Goal: Information Seeking & Learning: Check status

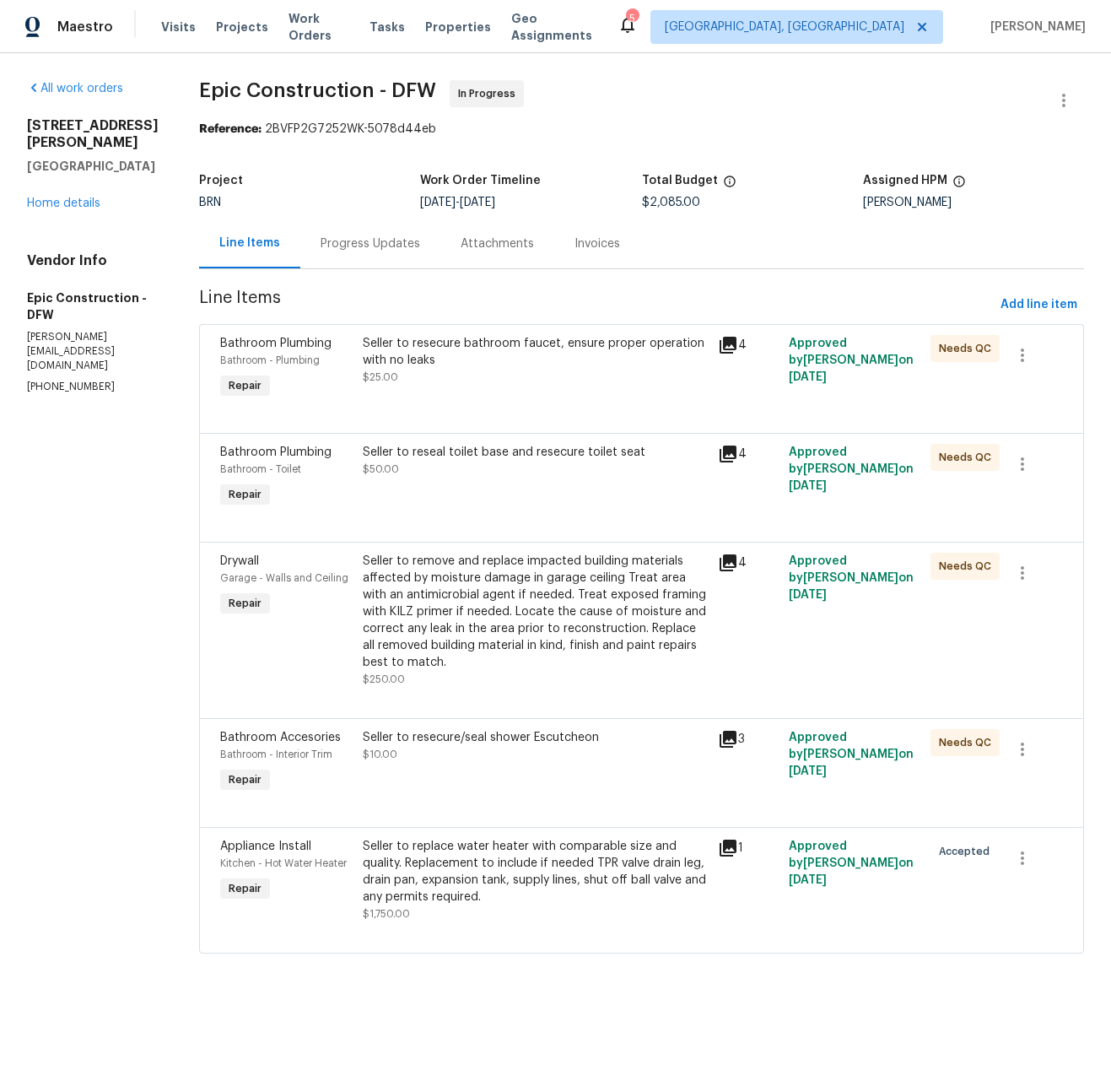
click at [321, 241] on div "Progress Updates" at bounding box center [370, 244] width 100 height 16
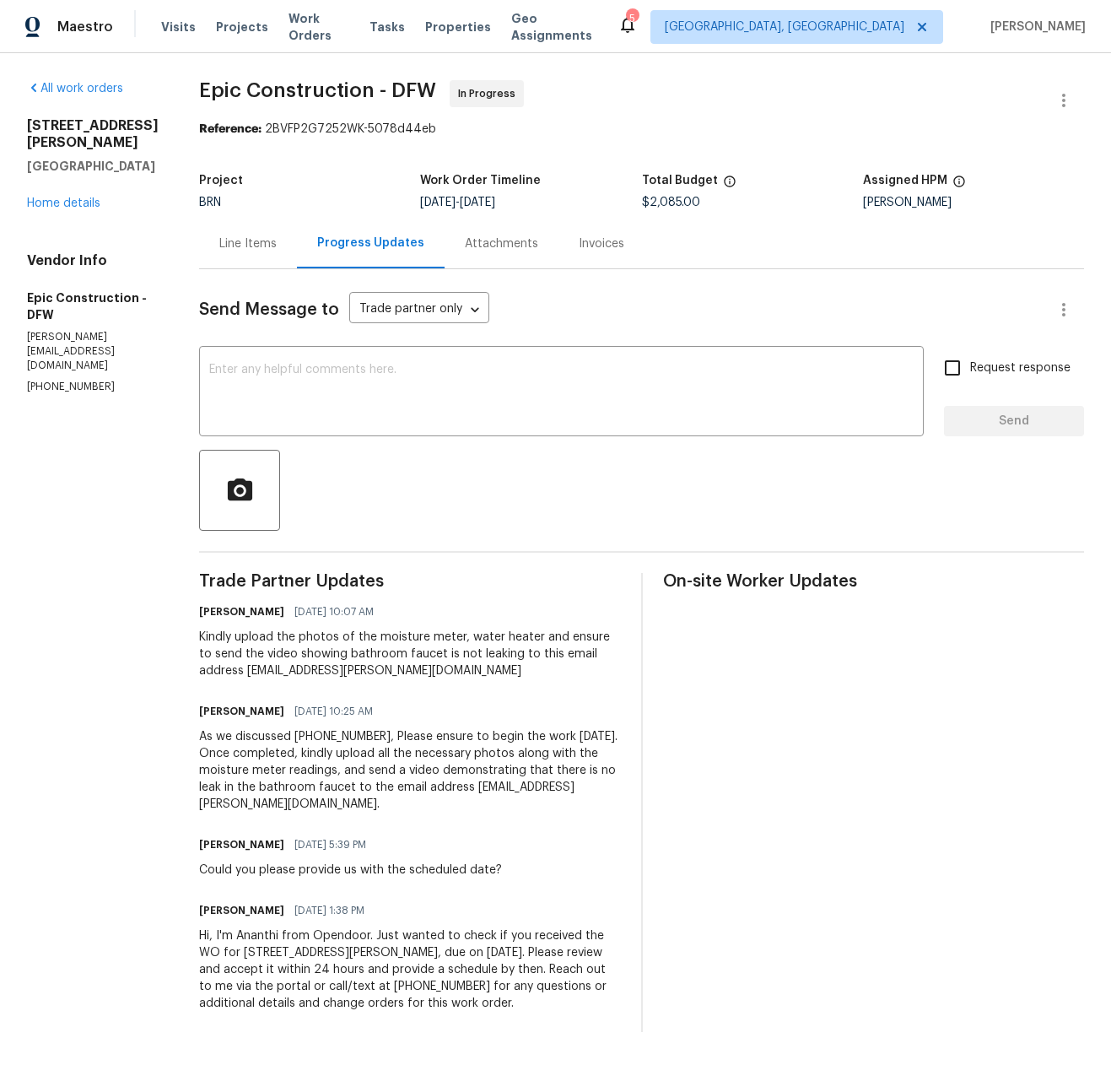
click at [234, 241] on div "Line Items" at bounding box center [247, 244] width 57 height 16
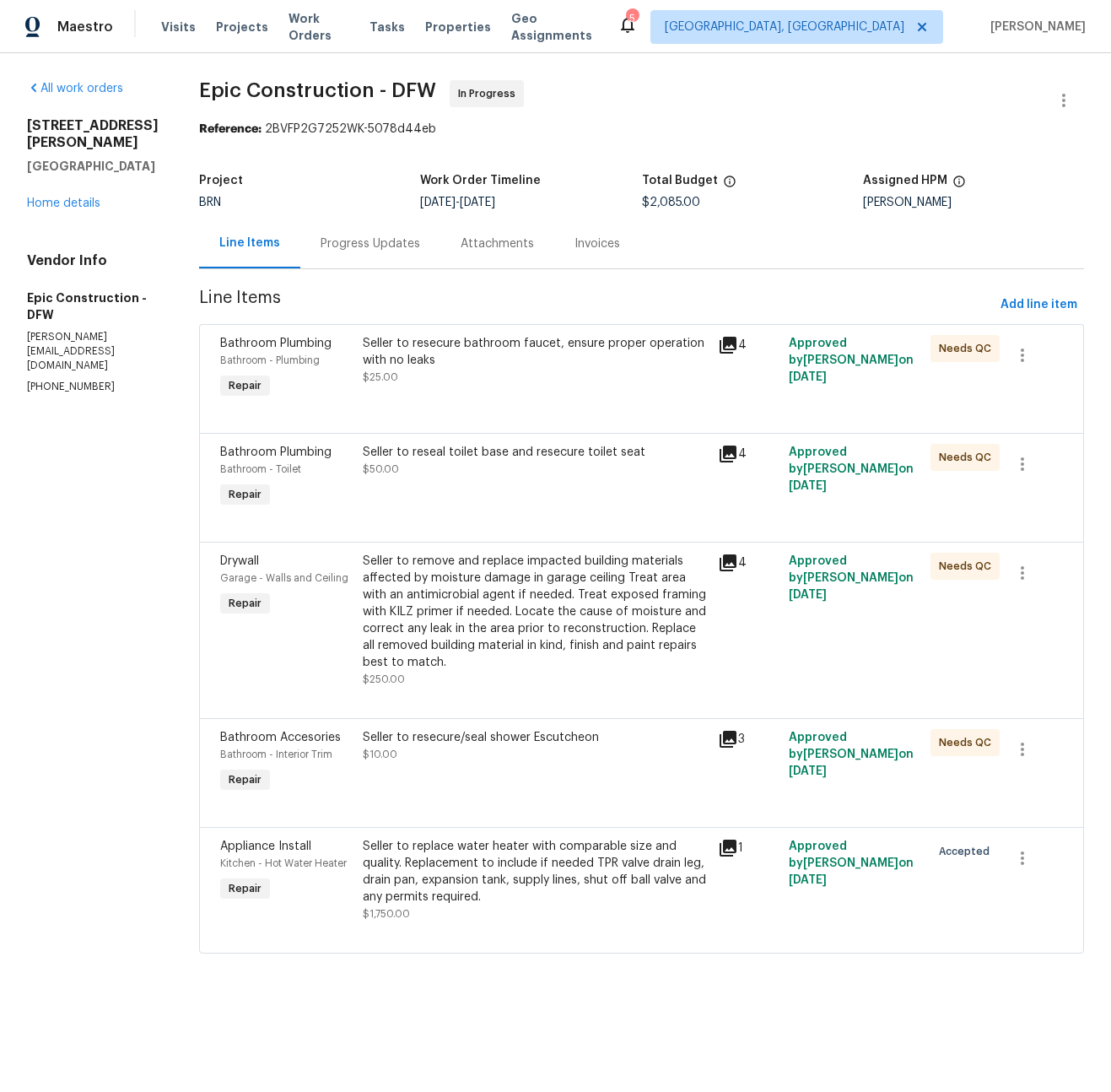
click at [718, 348] on icon at bounding box center [727, 345] width 20 height 20
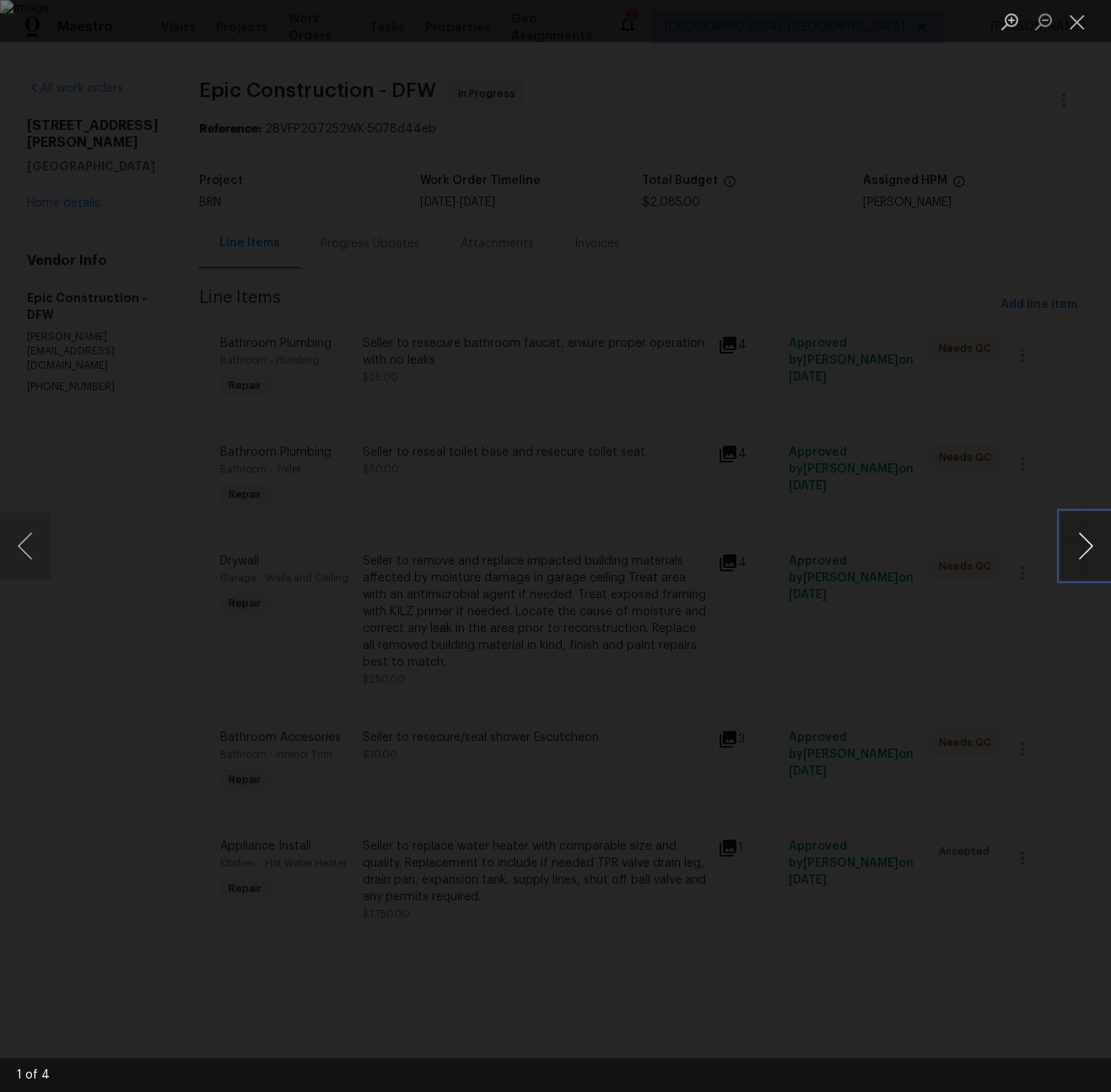
click at [1077, 545] on button "Next image" at bounding box center [1086, 546] width 50 height 68
click at [1077, 16] on button "Close lightbox" at bounding box center [1077, 21] width 34 height 30
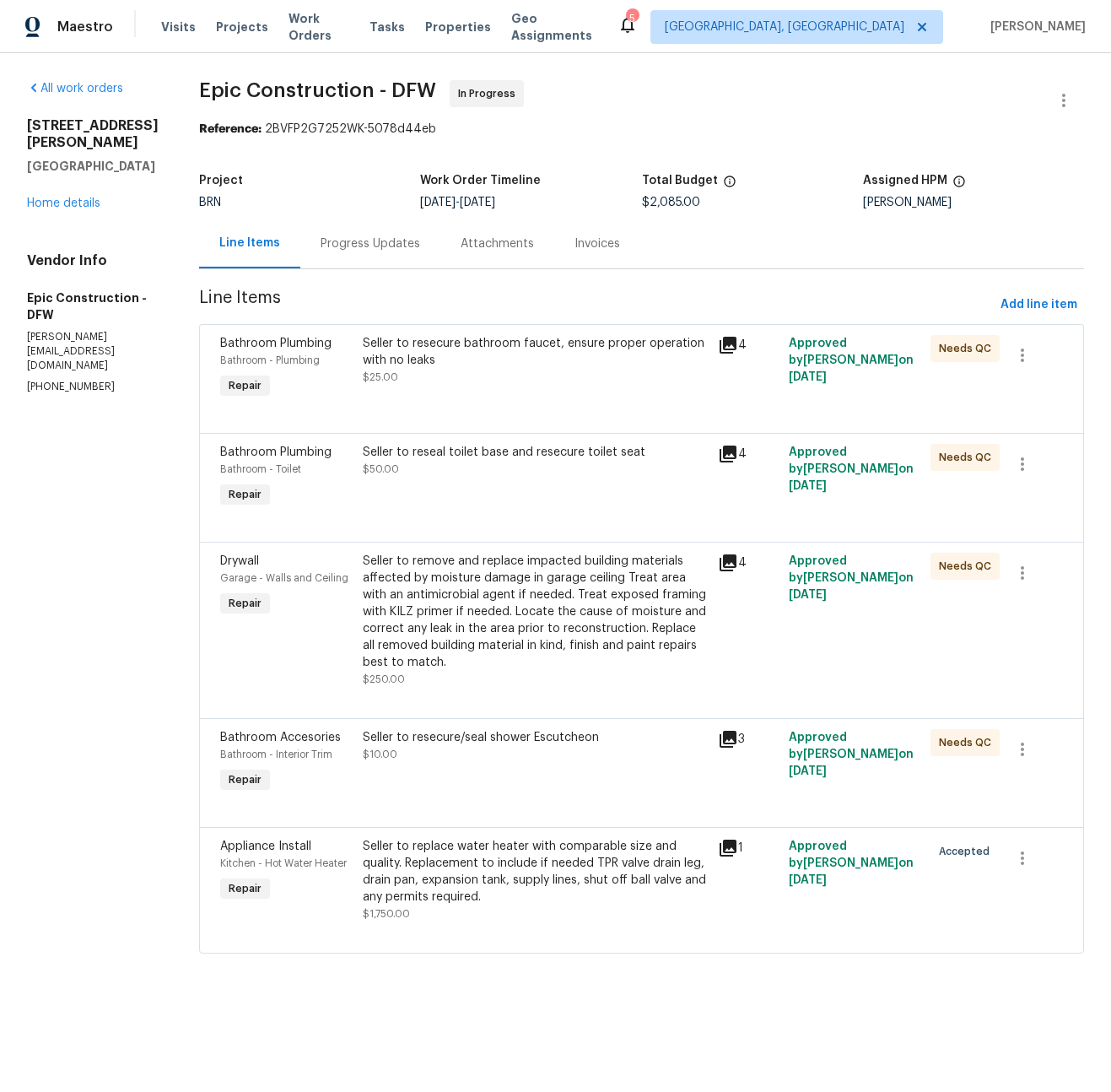
click at [720, 450] on icon at bounding box center [727, 453] width 16 height 16
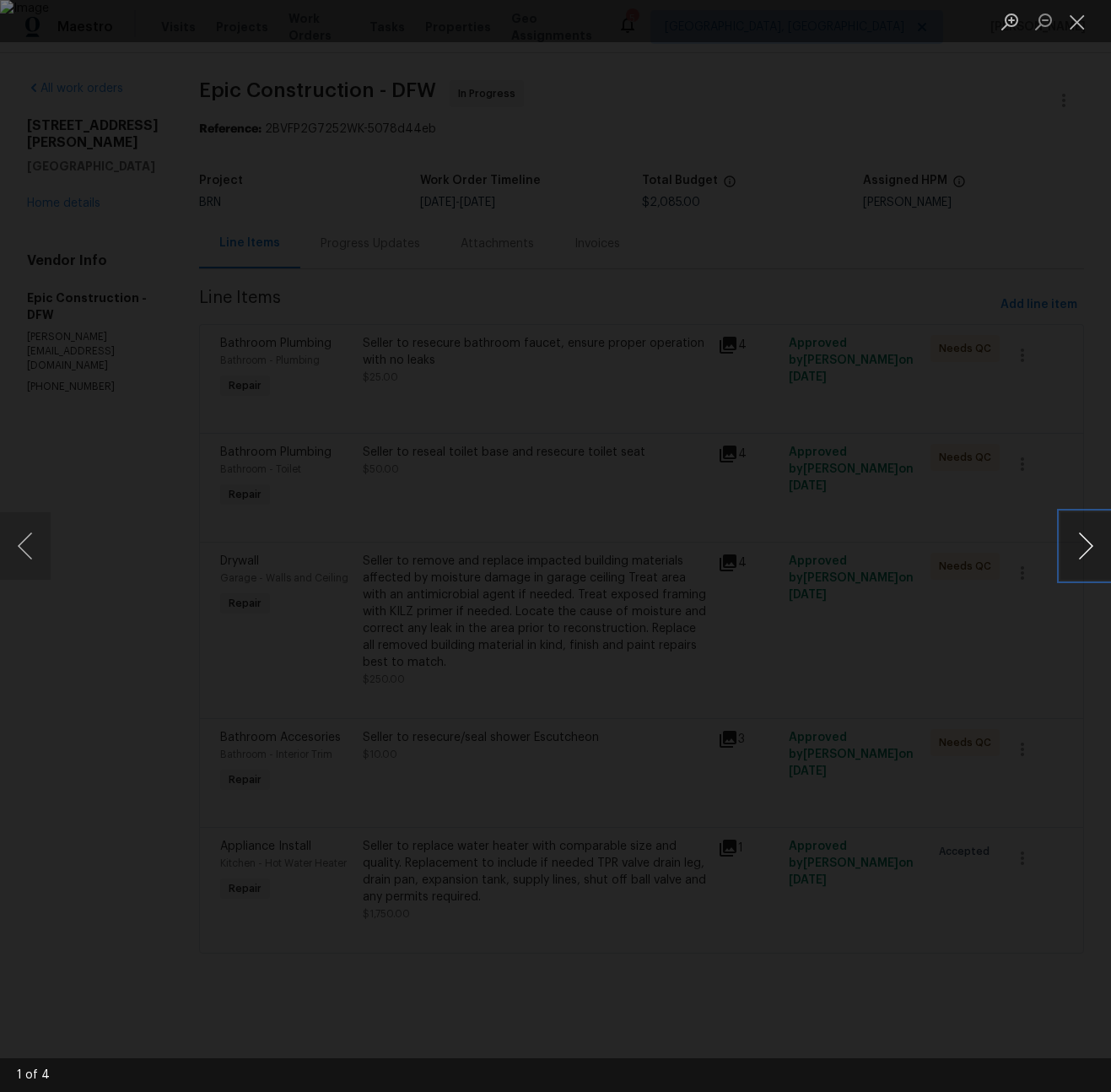
click at [1076, 550] on button "Next image" at bounding box center [1086, 546] width 50 height 68
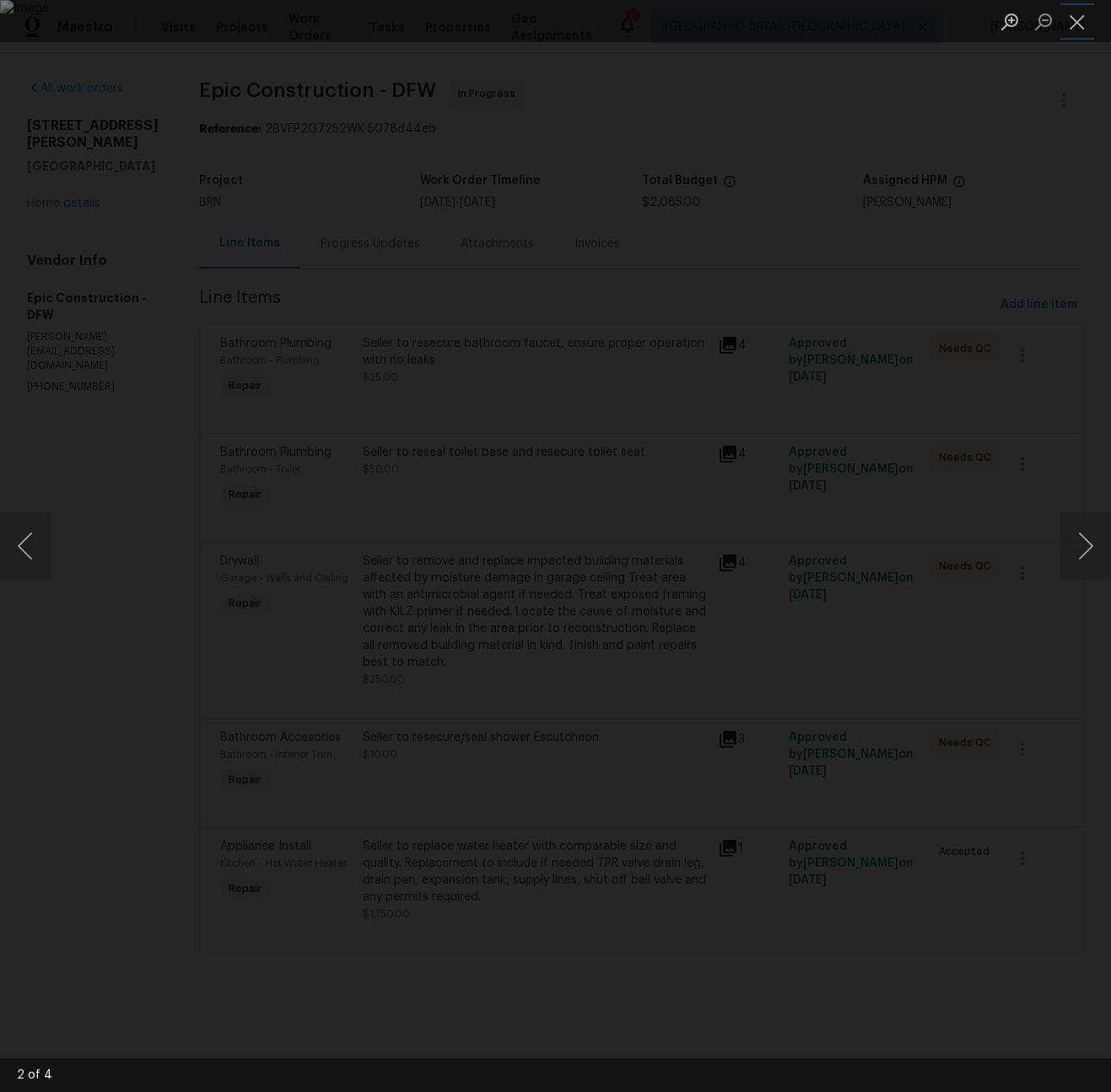
drag, startPoint x: 1083, startPoint y: 25, endPoint x: 1050, endPoint y: 62, distance: 49.6
click at [1083, 25] on button "Close lightbox" at bounding box center [1077, 21] width 34 height 30
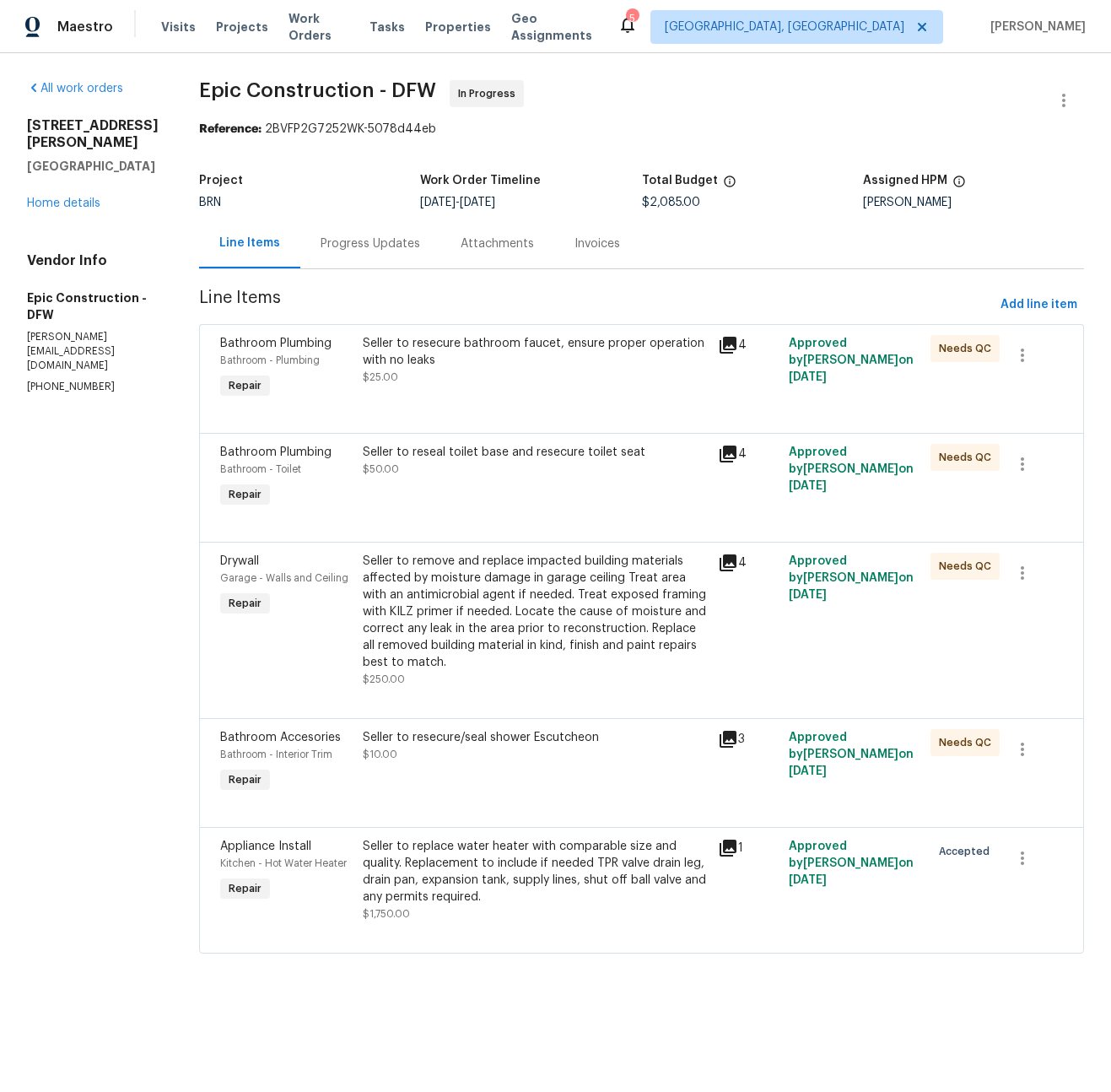
click at [718, 565] on icon at bounding box center [727, 562] width 20 height 20
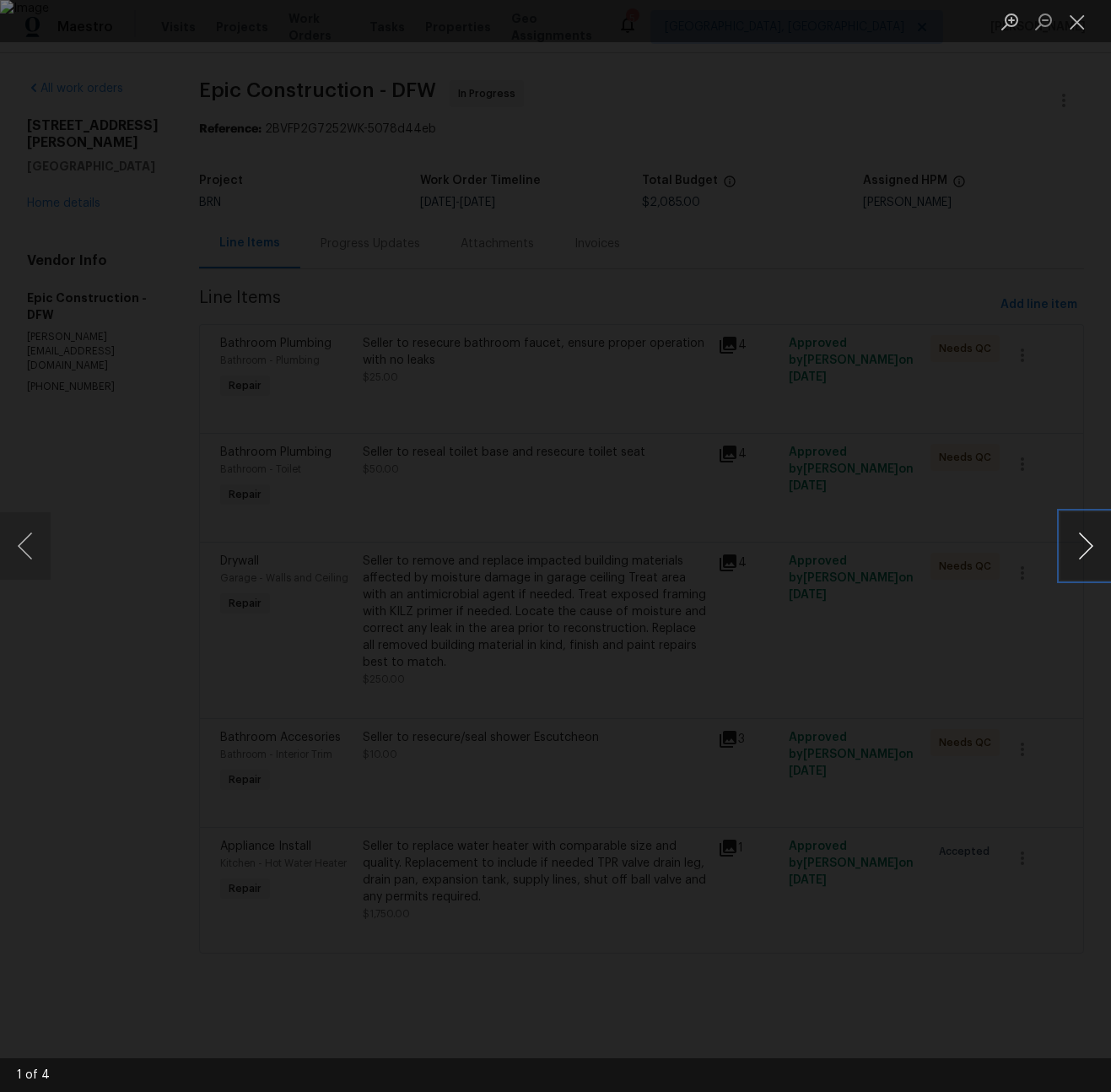
click at [1070, 543] on button "Next image" at bounding box center [1086, 546] width 50 height 68
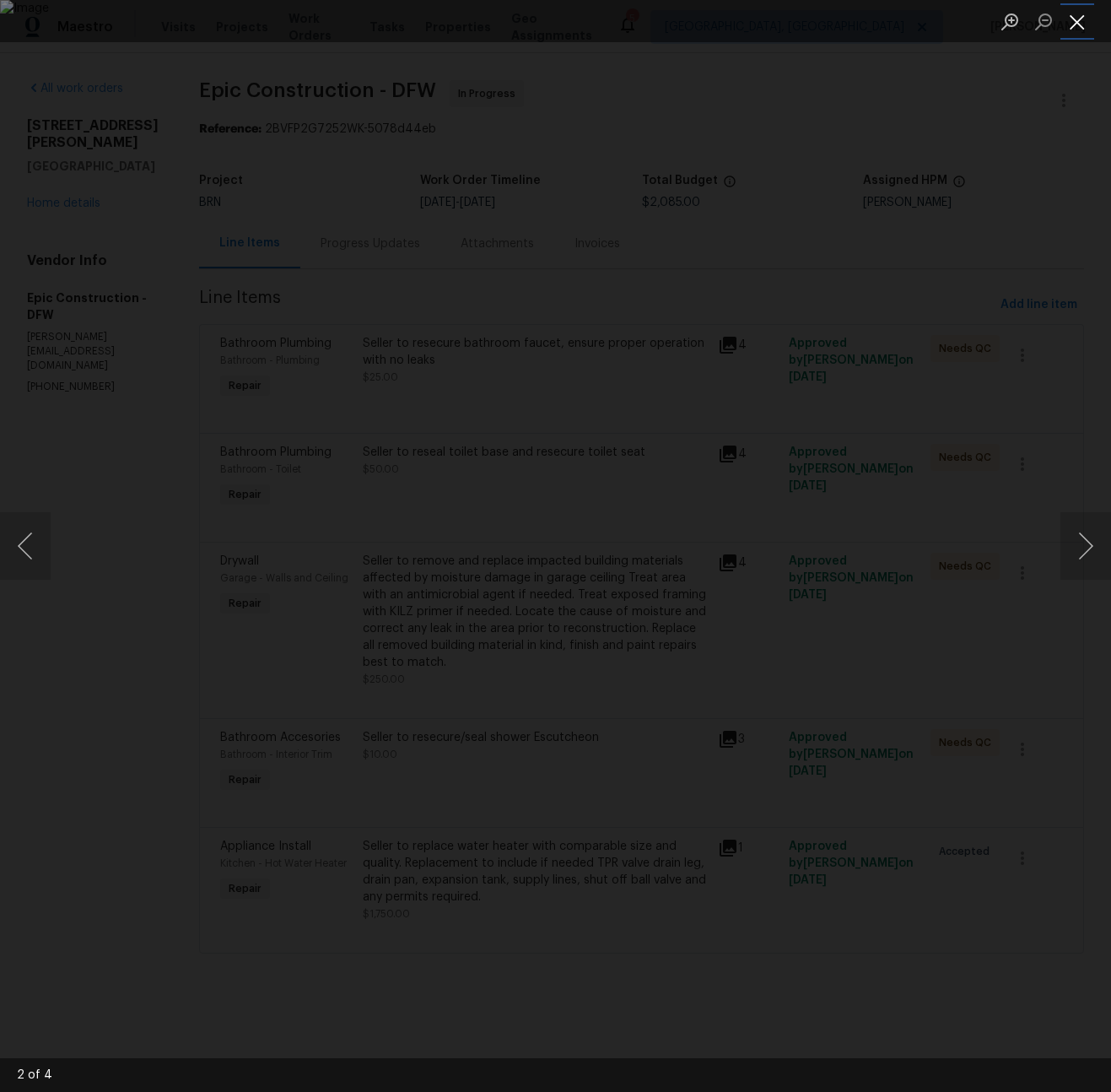
click at [1081, 23] on button "Close lightbox" at bounding box center [1077, 21] width 34 height 30
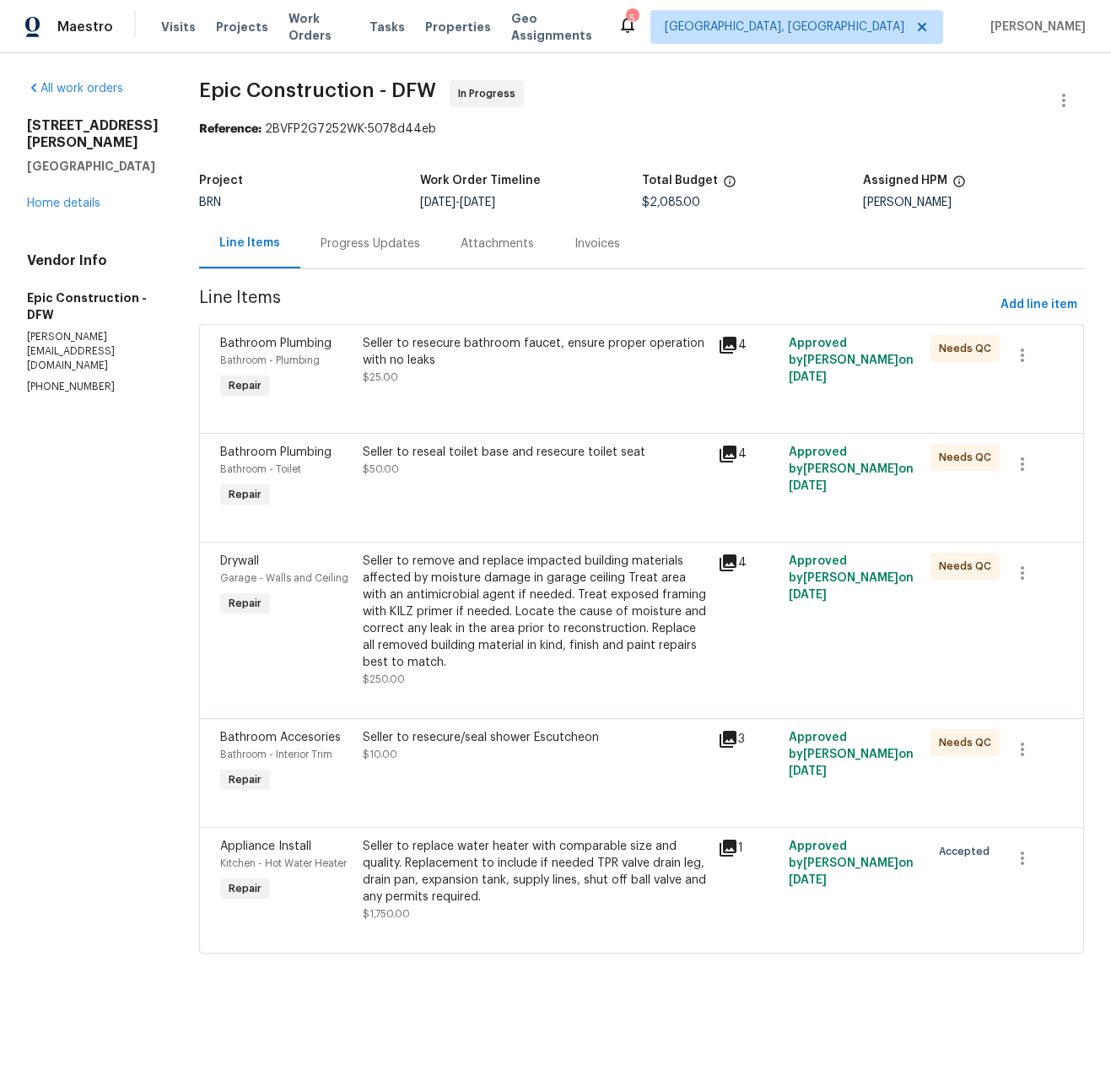
click at [720, 731] on icon at bounding box center [727, 738] width 16 height 16
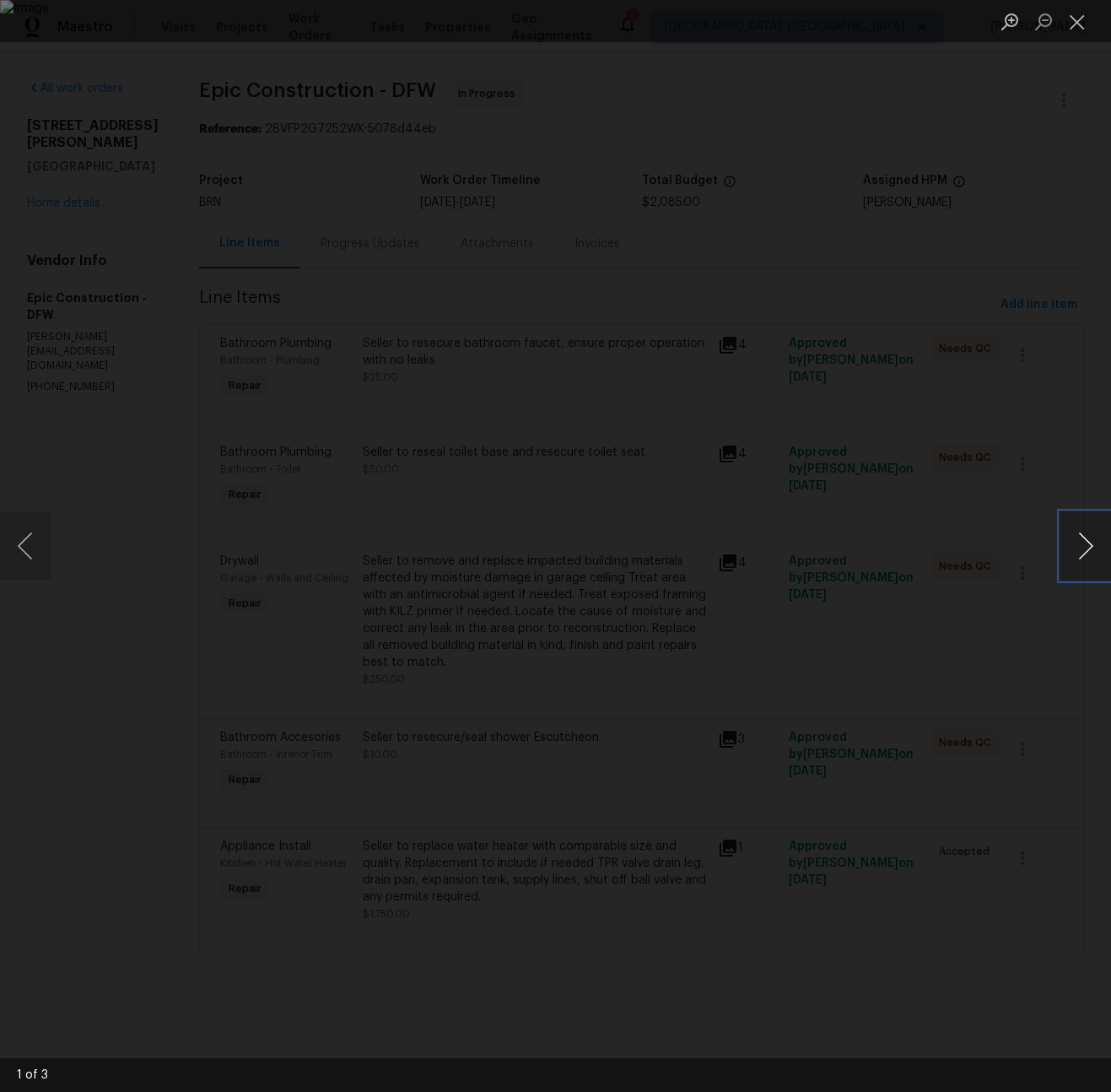
click at [1079, 539] on button "Next image" at bounding box center [1086, 546] width 50 height 68
click at [1040, 336] on div "Lightbox" at bounding box center [556, 546] width 1111 height 1092
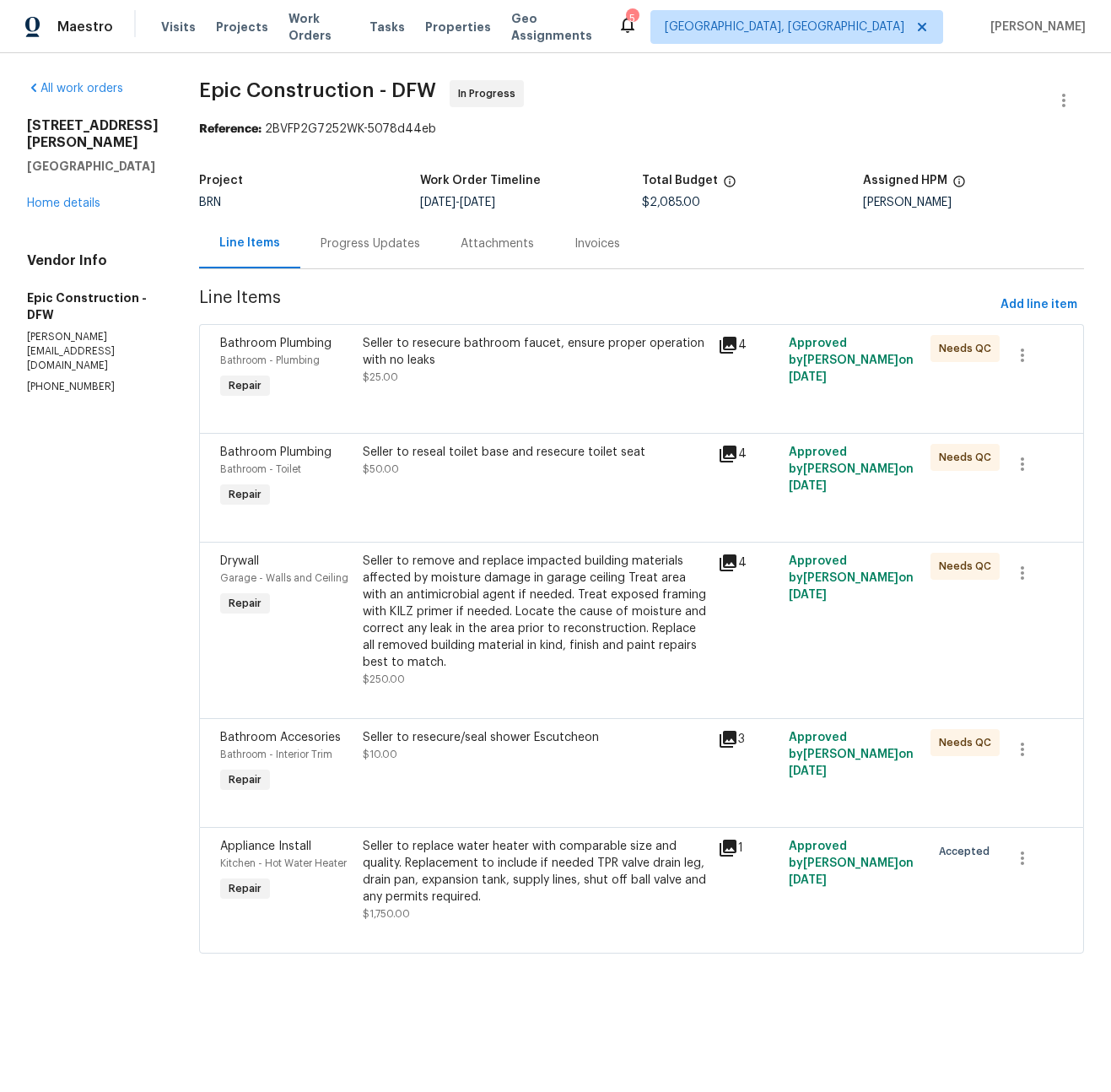
click at [720, 840] on icon at bounding box center [727, 848] width 16 height 16
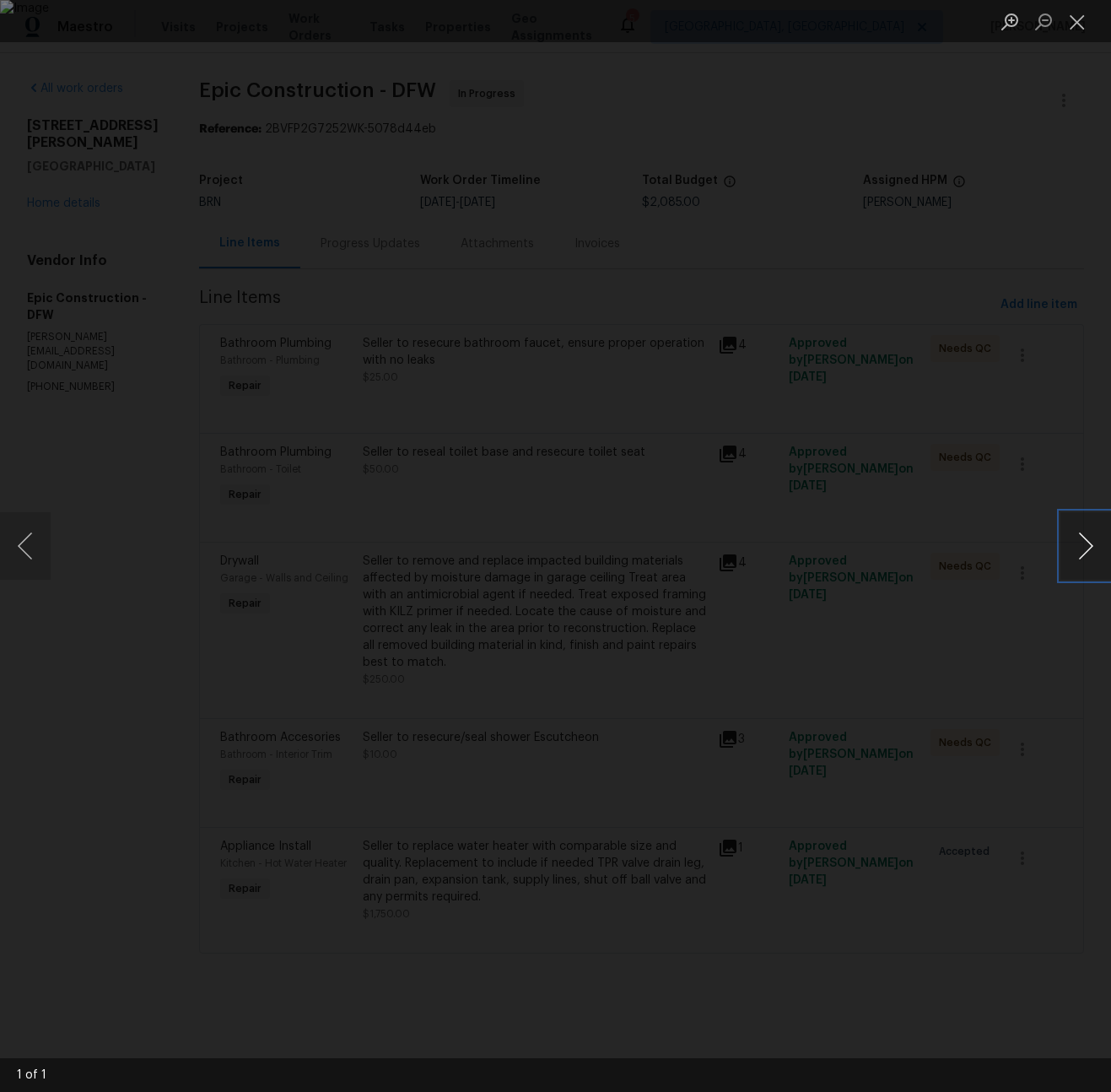
click at [1082, 538] on button "Next image" at bounding box center [1086, 546] width 50 height 68
drag, startPoint x: 1011, startPoint y: 631, endPoint x: 897, endPoint y: 560, distance: 134.3
click at [1011, 631] on div "Lightbox" at bounding box center [556, 546] width 1111 height 1092
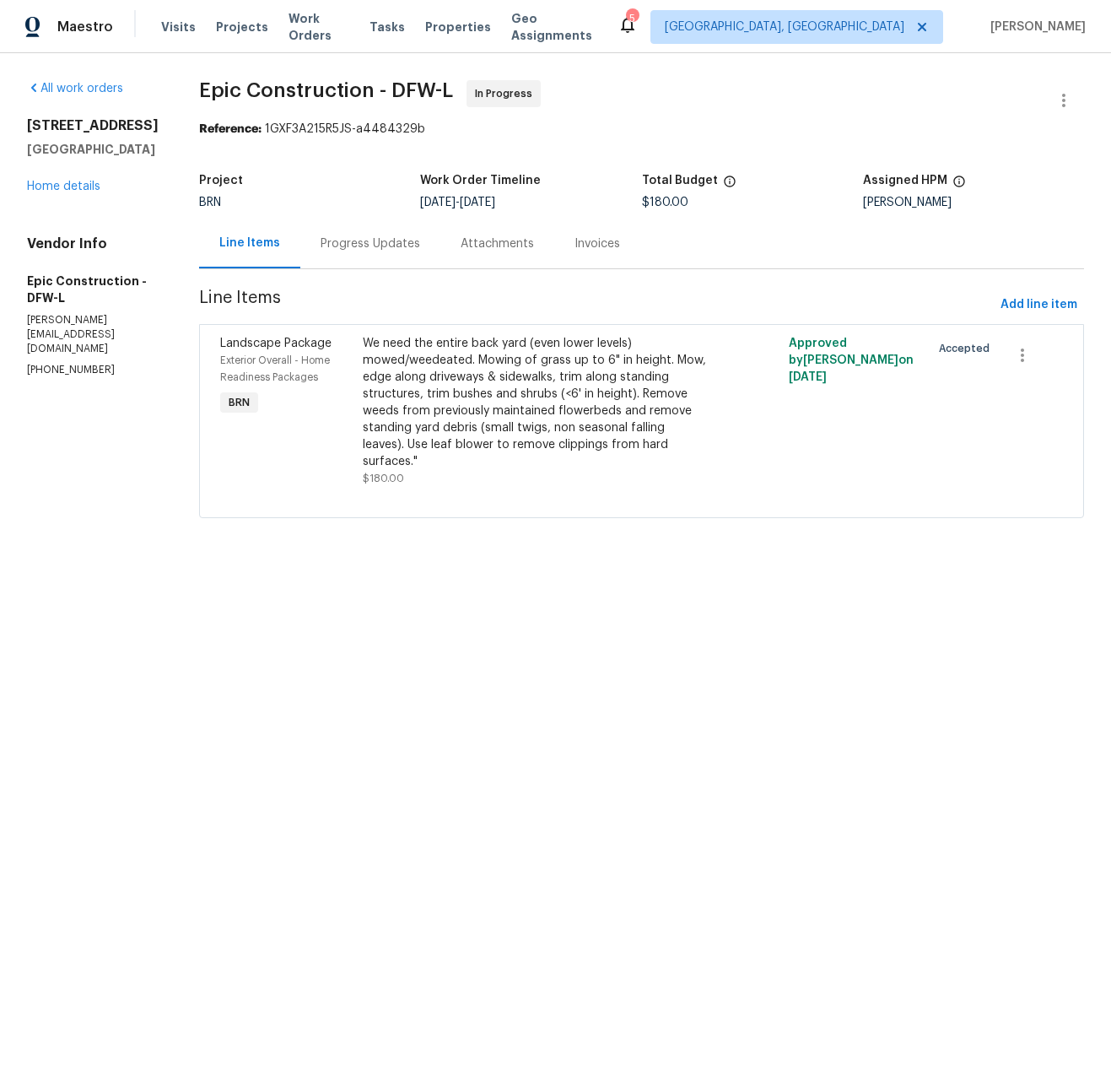
click at [363, 247] on div "Progress Updates" at bounding box center [370, 244] width 100 height 16
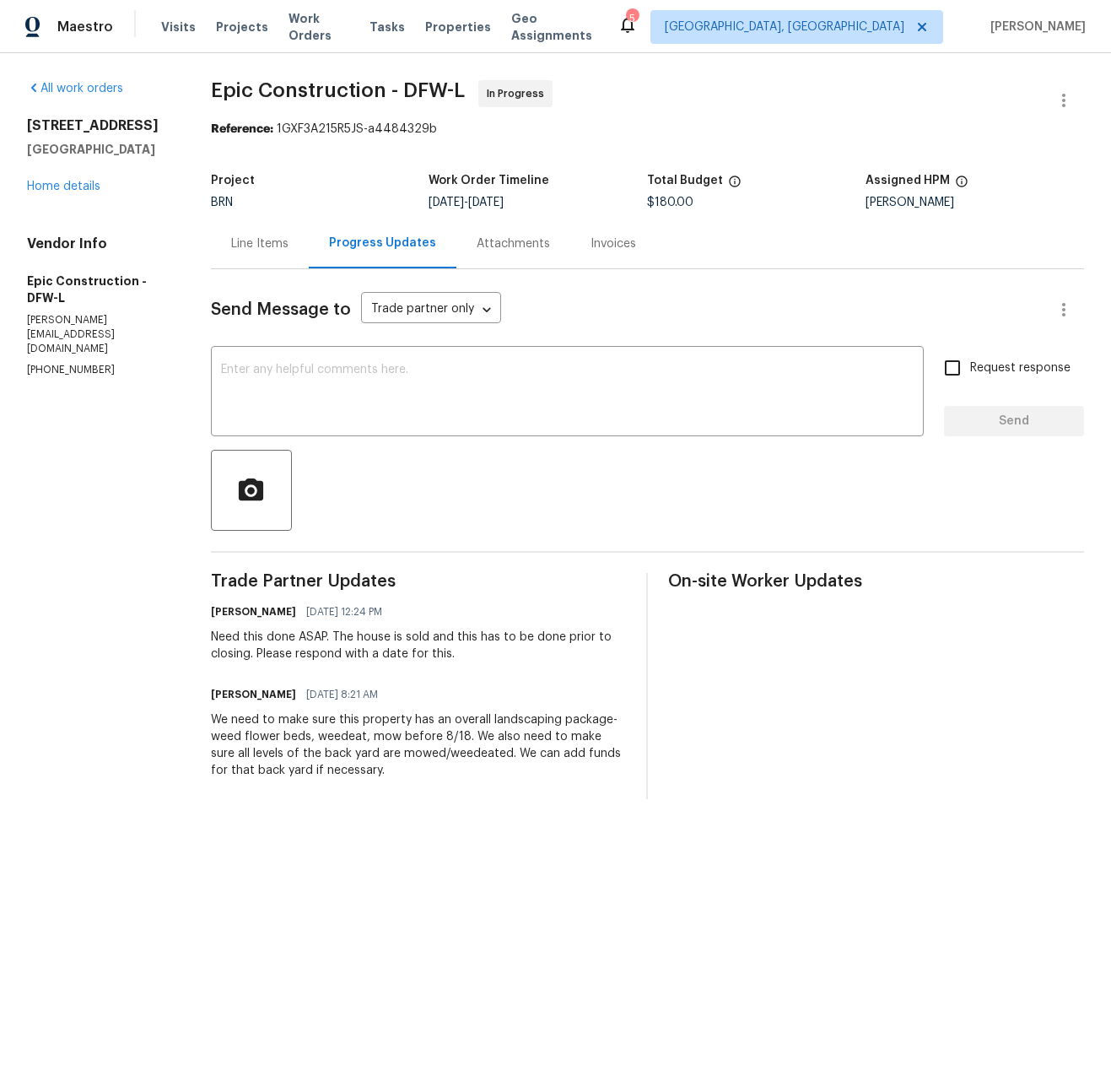
click at [265, 240] on div "Line Items" at bounding box center [259, 244] width 57 height 16
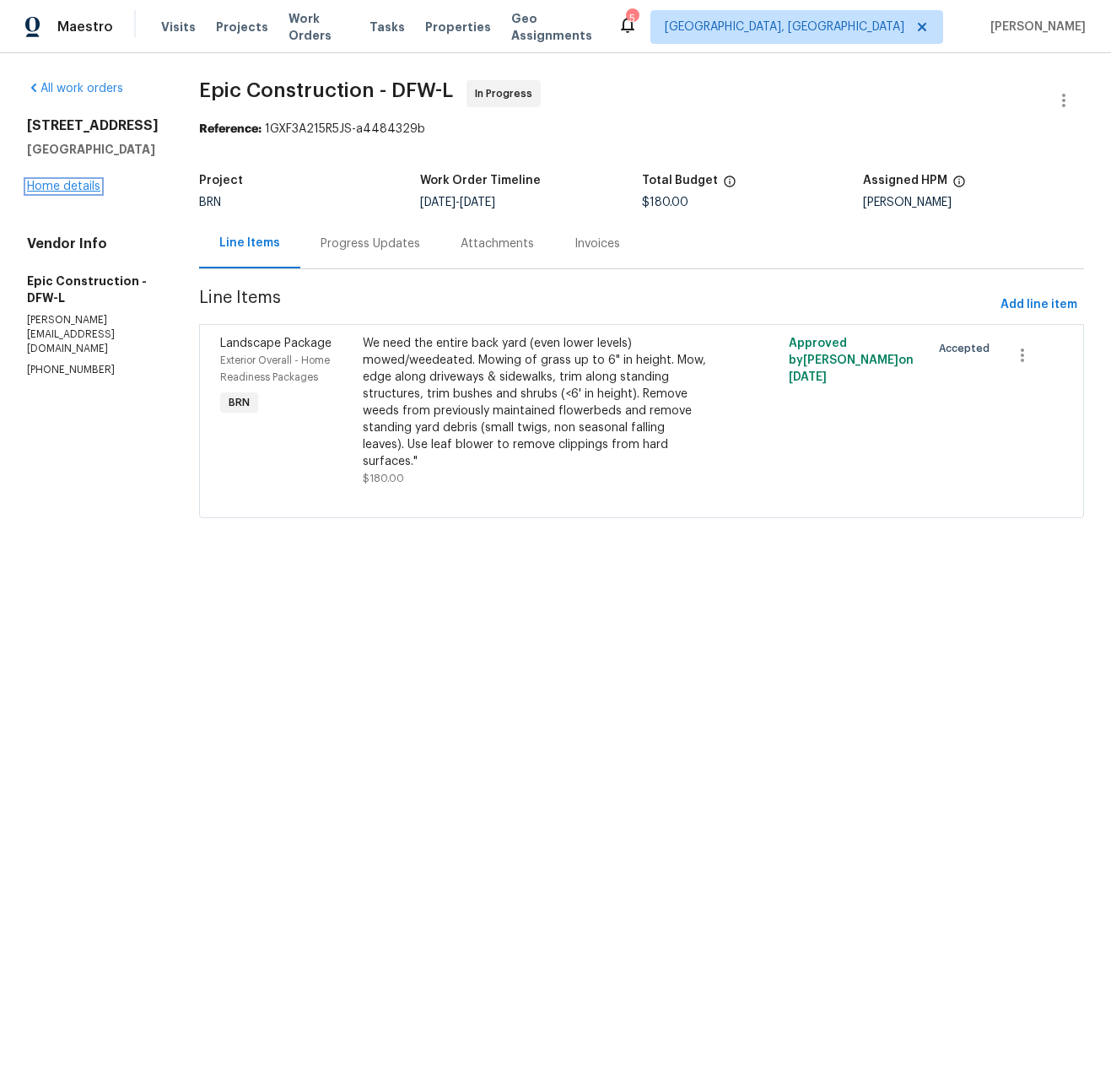
click at [64, 192] on link "Home details" at bounding box center [64, 187] width 73 height 12
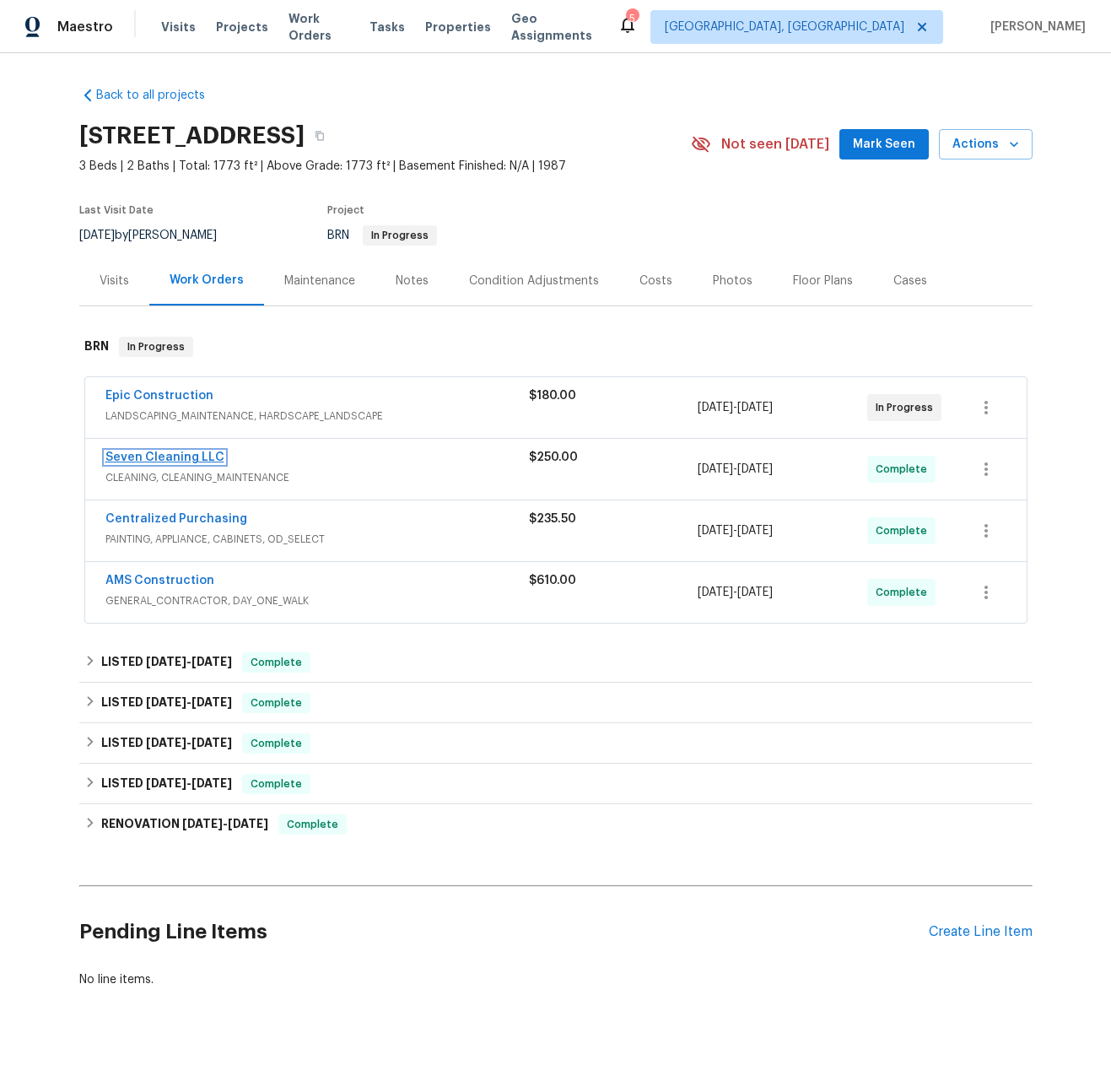
click at [174, 457] on link "Seven Cleaning LLC" at bounding box center [164, 457] width 119 height 12
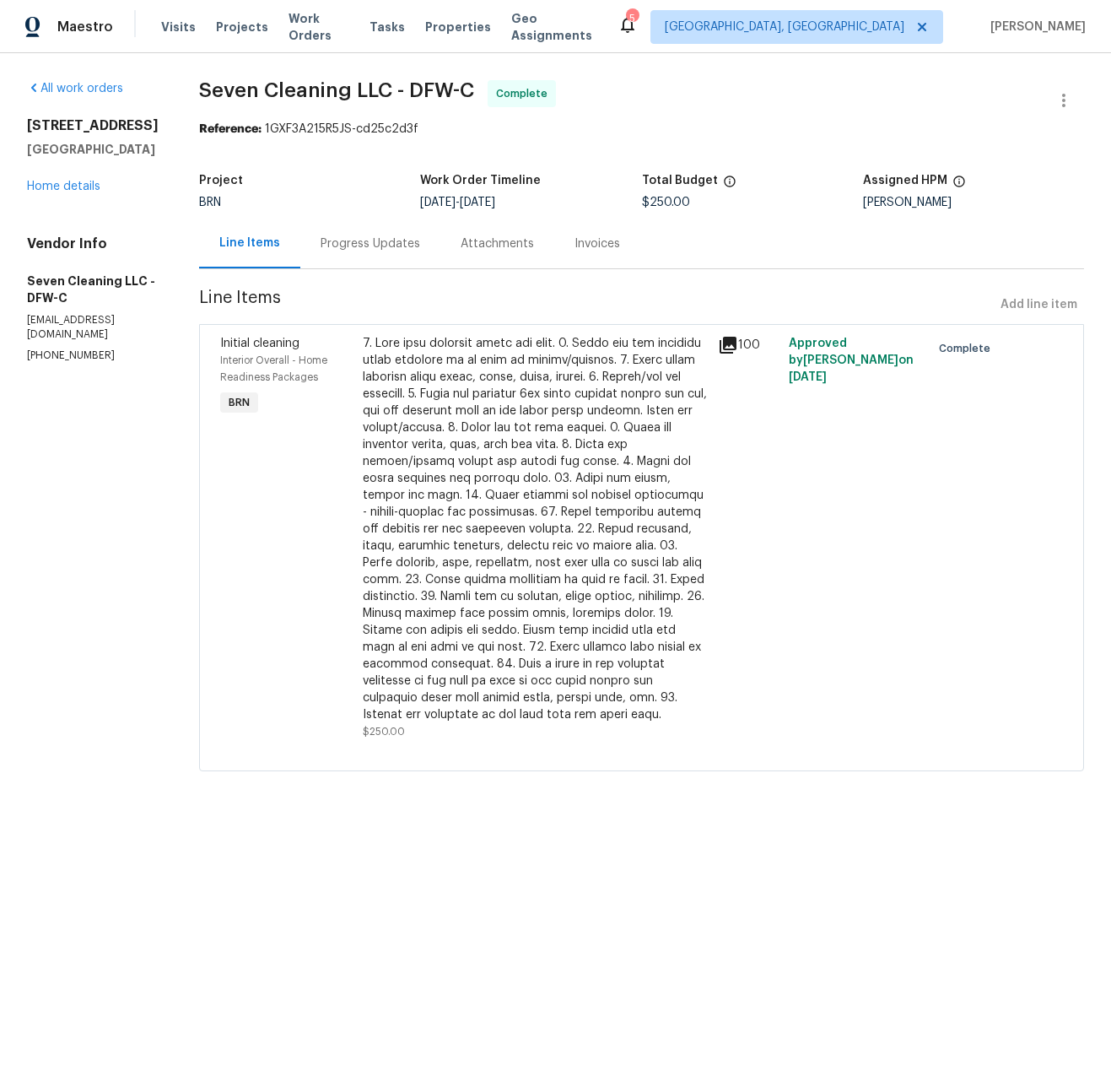
click at [731, 342] on icon at bounding box center [727, 345] width 16 height 16
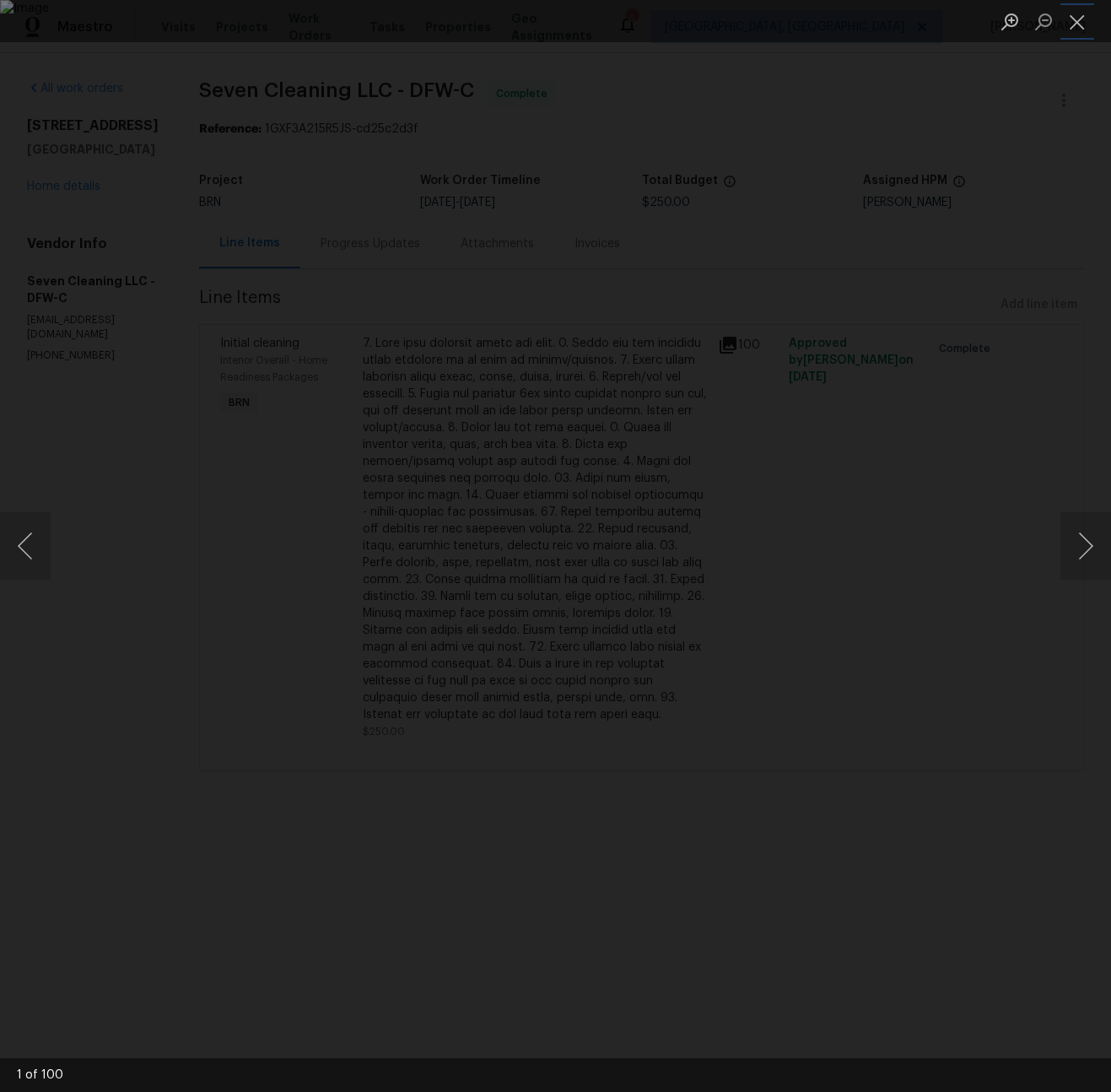
drag, startPoint x: 1081, startPoint y: 28, endPoint x: 637, endPoint y: 48, distance: 444.5
click at [1077, 29] on button "Close lightbox" at bounding box center [1077, 21] width 34 height 30
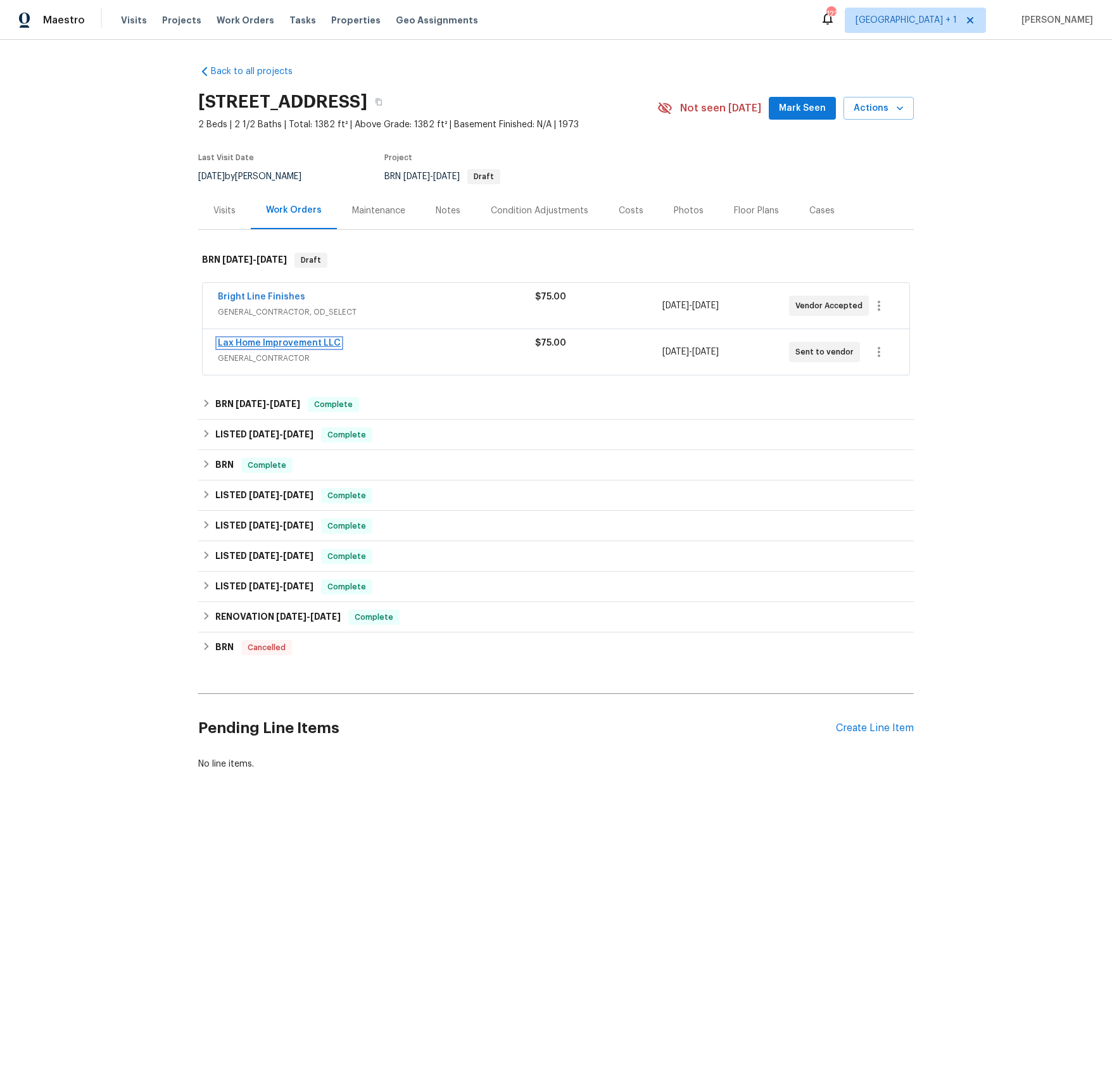
click at [286, 340] on link "Lax Home Improvement LLC" at bounding box center [278, 343] width 123 height 9
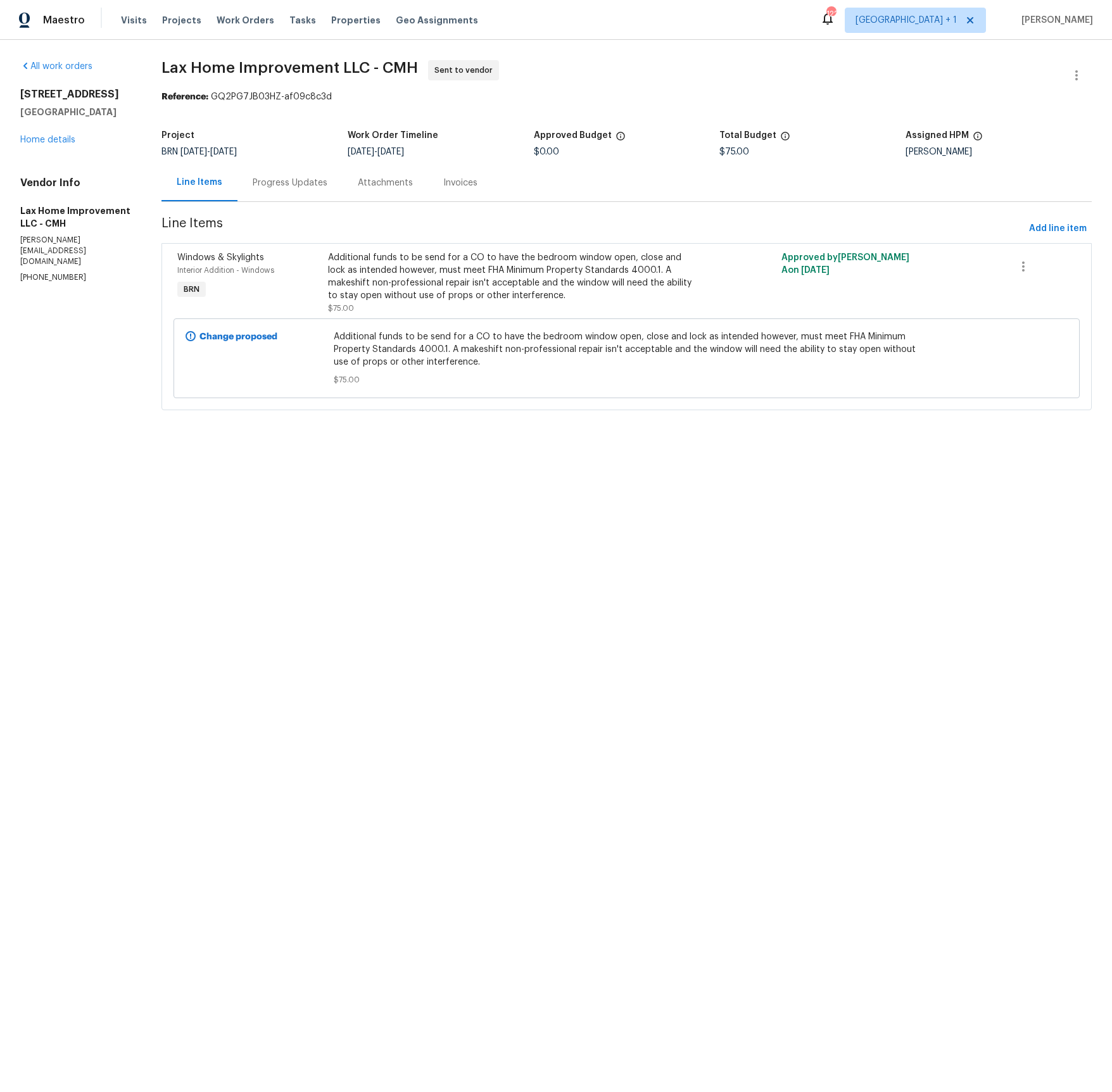
click at [298, 178] on div "Progress Updates" at bounding box center [290, 183] width 75 height 12
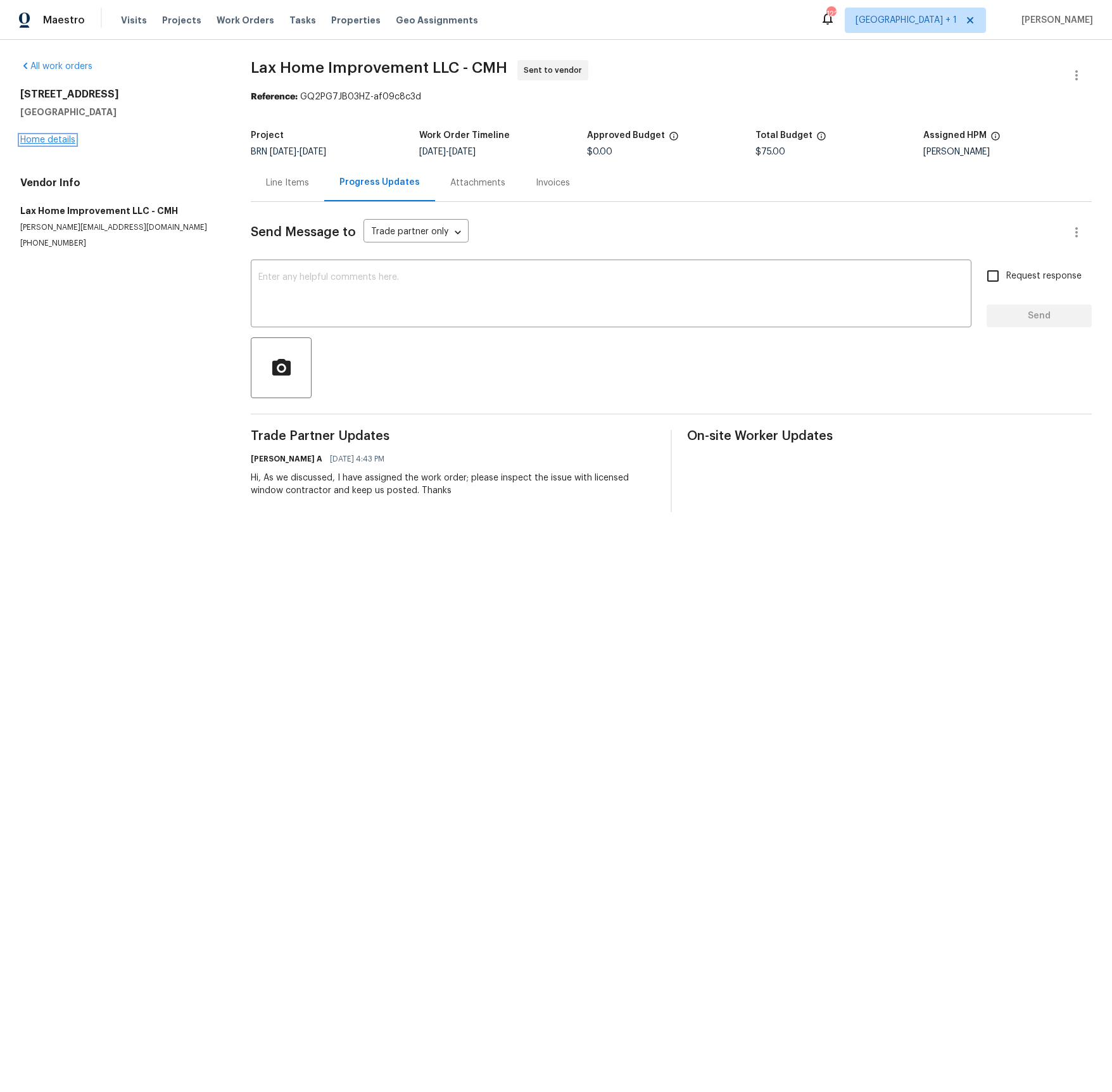
click at [31, 136] on link "Home details" at bounding box center [48, 140] width 55 height 9
